Goal: Book appointment/travel/reservation

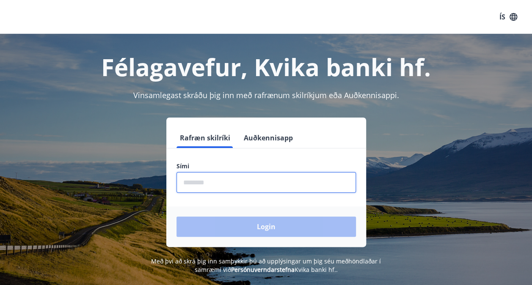
click at [216, 176] on input "phone" at bounding box center [267, 182] width 180 height 21
drag, startPoint x: 216, startPoint y: 187, endPoint x: 159, endPoint y: 177, distance: 57.6
click at [159, 177] on div "Rafræn skilríki Auðkennisapp Sími ​ Login" at bounding box center [266, 183] width 512 height 130
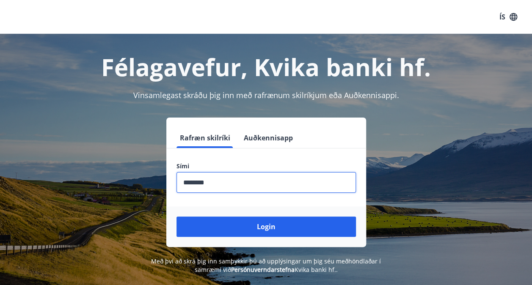
type input "********"
click at [177, 217] on button "Login" at bounding box center [267, 227] width 180 height 20
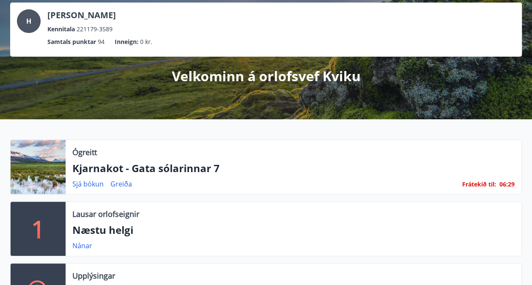
scroll to position [49, 0]
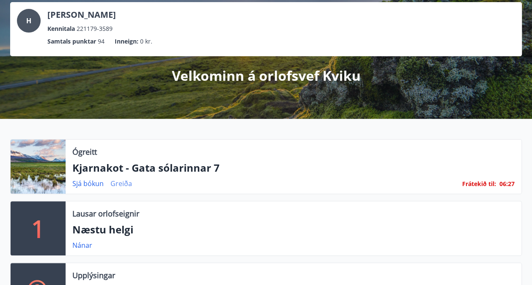
click at [117, 182] on link "Greiða" at bounding box center [122, 183] width 22 height 9
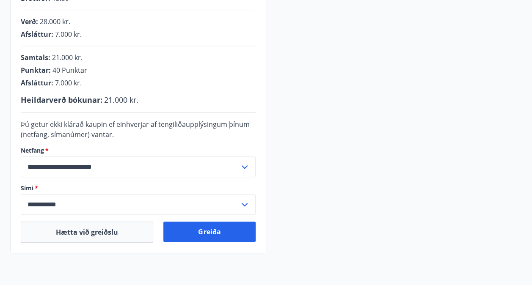
scroll to position [228, 0]
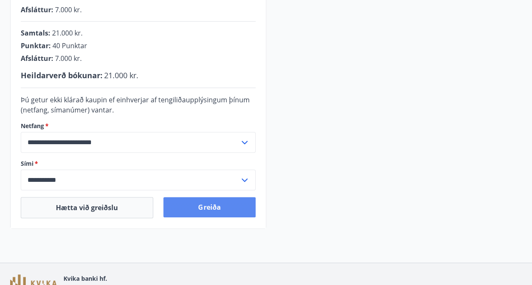
click at [209, 208] on button "Greiða" at bounding box center [209, 207] width 92 height 20
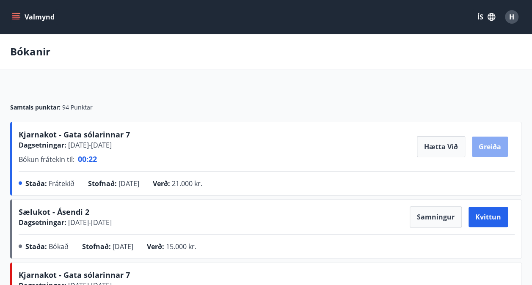
click at [493, 149] on button "Greiða" at bounding box center [490, 147] width 36 height 20
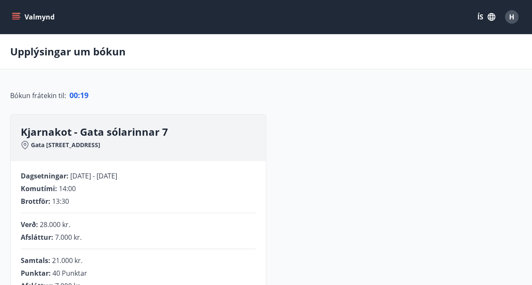
scroll to position [193, 0]
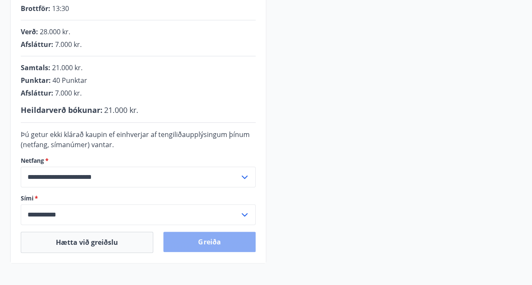
click at [237, 240] on button "Greiða" at bounding box center [209, 242] width 92 height 20
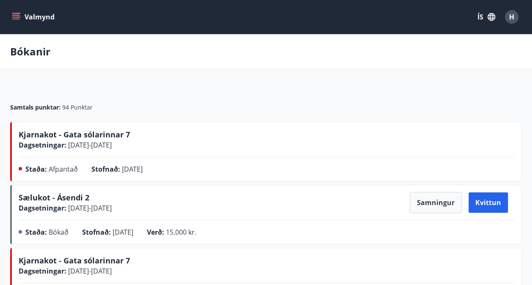
click at [35, 134] on span "Kjarnakot - Gata sólarinnar 7" at bounding box center [74, 135] width 111 height 10
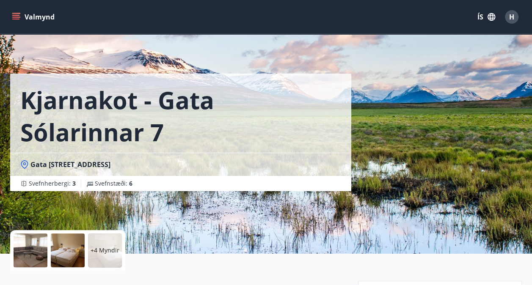
scroll to position [159, 0]
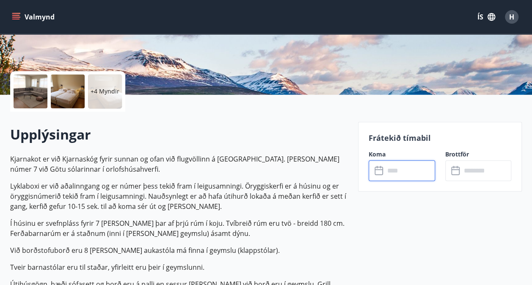
click at [399, 176] on input "text" at bounding box center [410, 171] width 50 height 21
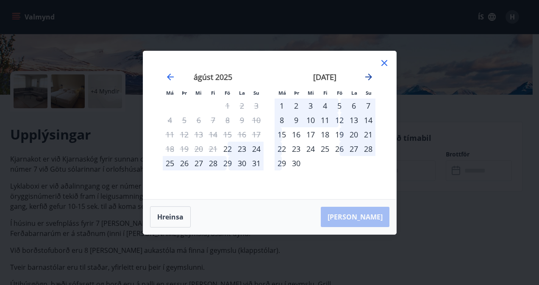
click at [368, 74] on icon "Move forward to switch to the next month." at bounding box center [368, 77] width 7 height 7
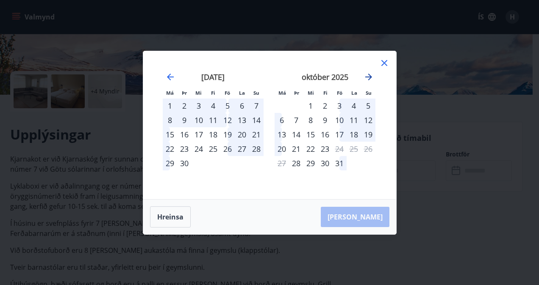
click at [368, 74] on icon "Move forward to switch to the next month." at bounding box center [368, 77] width 7 height 7
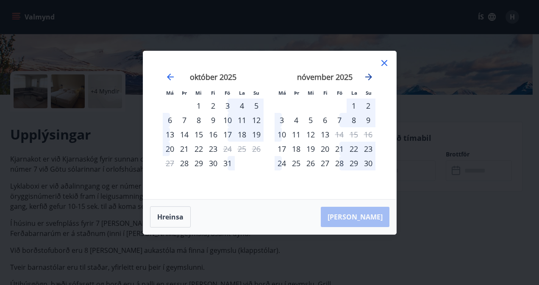
click at [368, 74] on icon "Move forward to switch to the next month." at bounding box center [368, 77] width 7 height 7
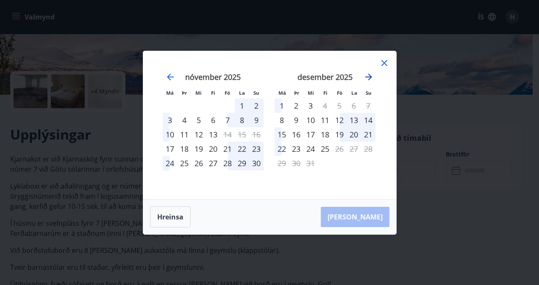
click at [368, 74] on icon "Move forward to switch to the next month." at bounding box center [368, 77] width 7 height 7
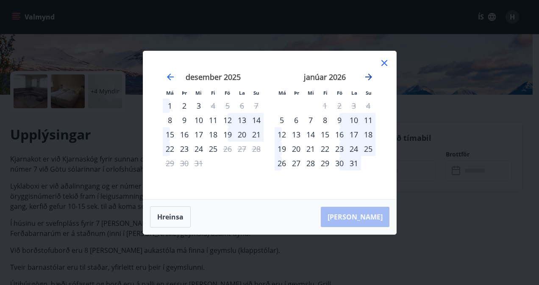
click at [368, 74] on icon "Move forward to switch to the next month." at bounding box center [368, 77] width 7 height 7
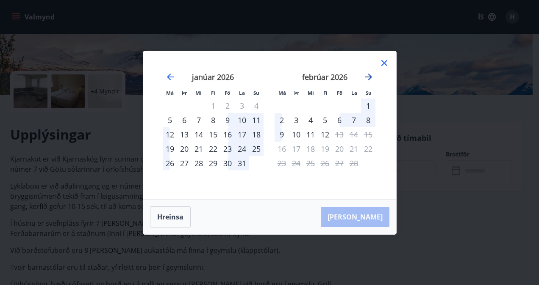
click at [368, 74] on icon "Move forward to switch to the next month." at bounding box center [368, 77] width 7 height 7
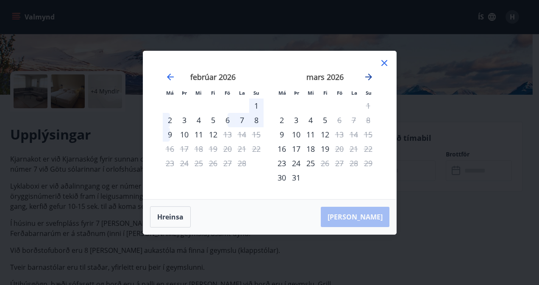
click at [368, 74] on icon "Move forward to switch to the next month." at bounding box center [368, 77] width 7 height 7
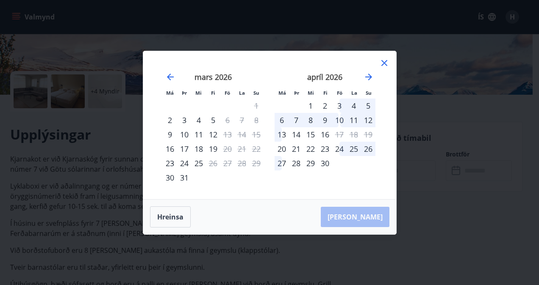
click at [339, 107] on div "3" at bounding box center [339, 106] width 14 height 14
click at [327, 121] on div "9" at bounding box center [325, 120] width 14 height 14
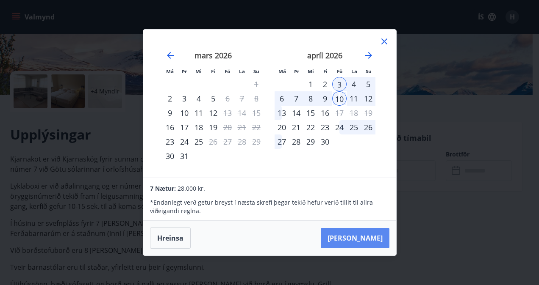
click at [362, 232] on button "Taka Frá" at bounding box center [355, 238] width 69 height 20
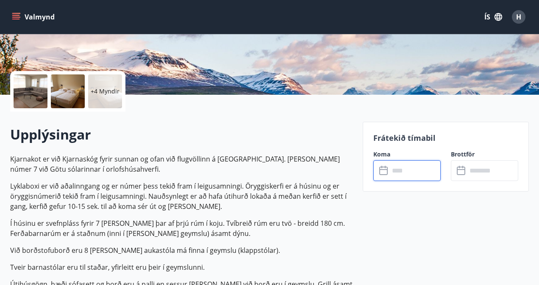
type input "******"
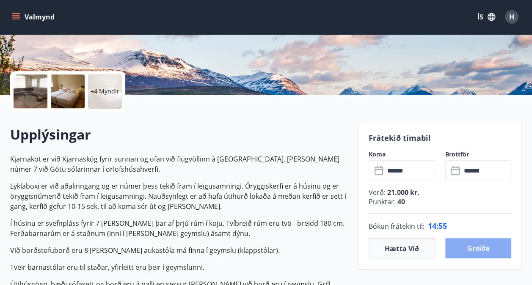
click at [485, 246] on button "Greiða" at bounding box center [479, 248] width 66 height 20
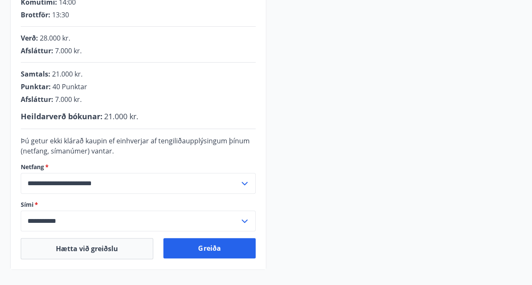
scroll to position [187, 0]
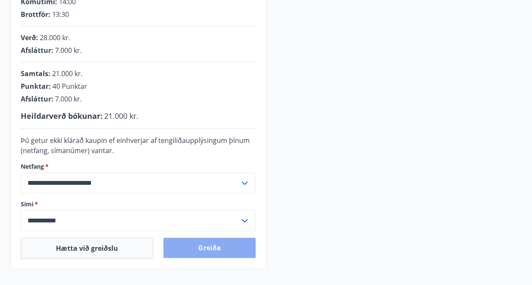
click at [202, 245] on button "Greiða" at bounding box center [209, 248] width 92 height 20
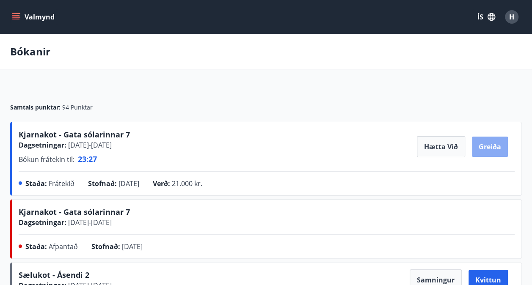
click at [499, 152] on button "Greiða" at bounding box center [490, 147] width 36 height 20
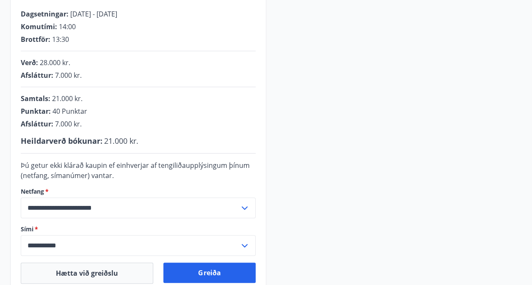
scroll to position [166, 0]
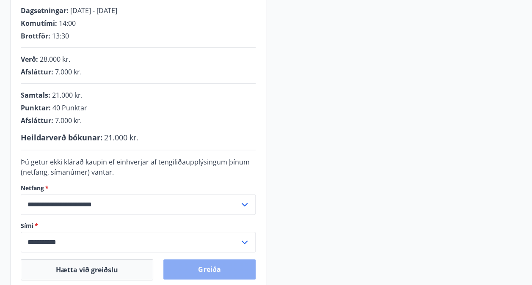
click at [208, 263] on button "Greiða" at bounding box center [209, 270] width 92 height 20
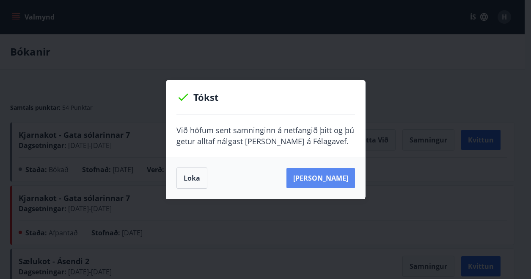
click at [323, 185] on button "[PERSON_NAME]" at bounding box center [321, 178] width 69 height 20
